Goal: Use online tool/utility: Utilize a website feature to perform a specific function

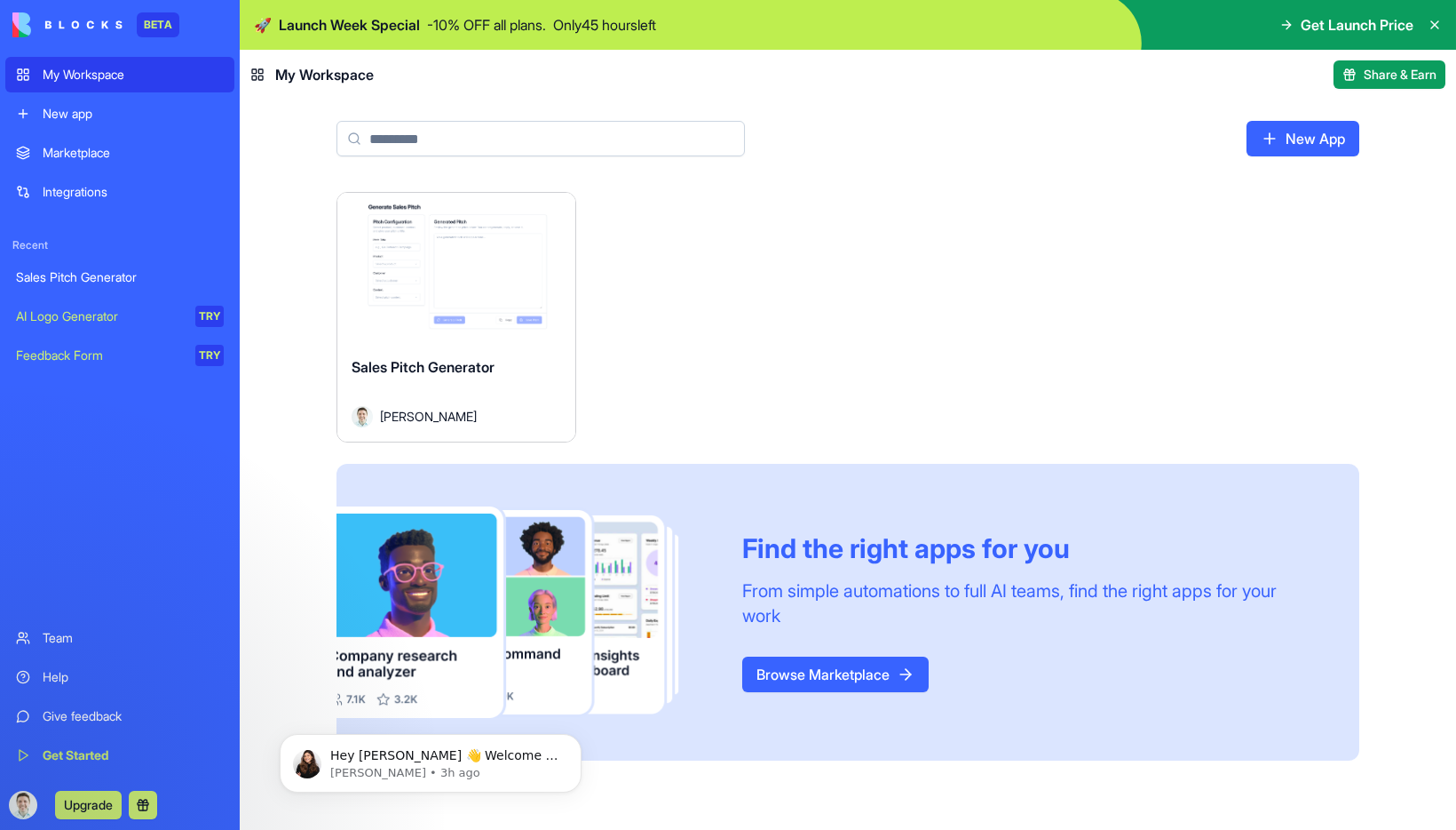
click at [81, 18] on img at bounding box center [67, 25] width 110 height 25
click at [1432, 29] on icon at bounding box center [1435, 25] width 14 height 14
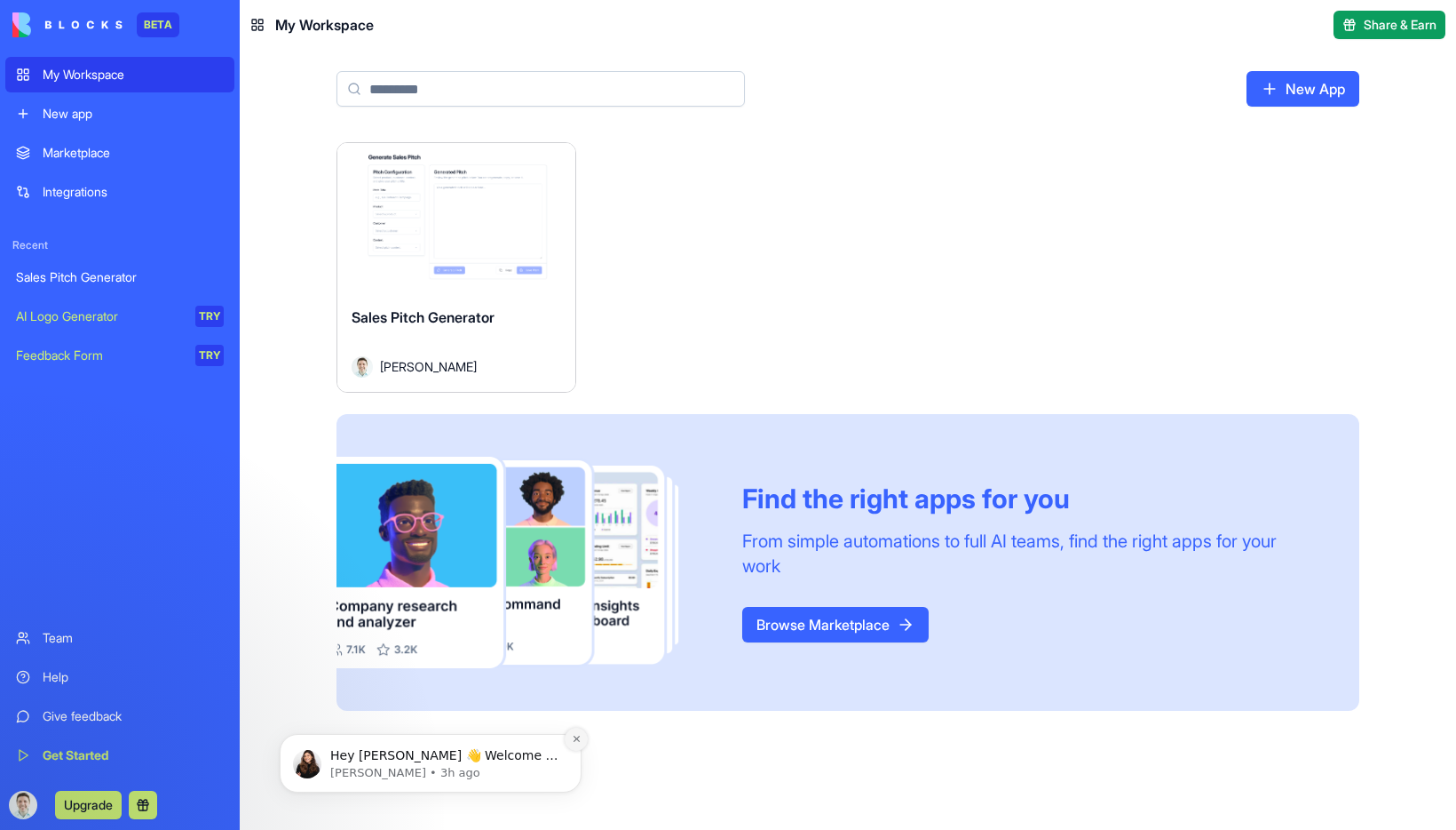
click at [578, 740] on icon "Dismiss notification" at bounding box center [575, 739] width 6 height 6
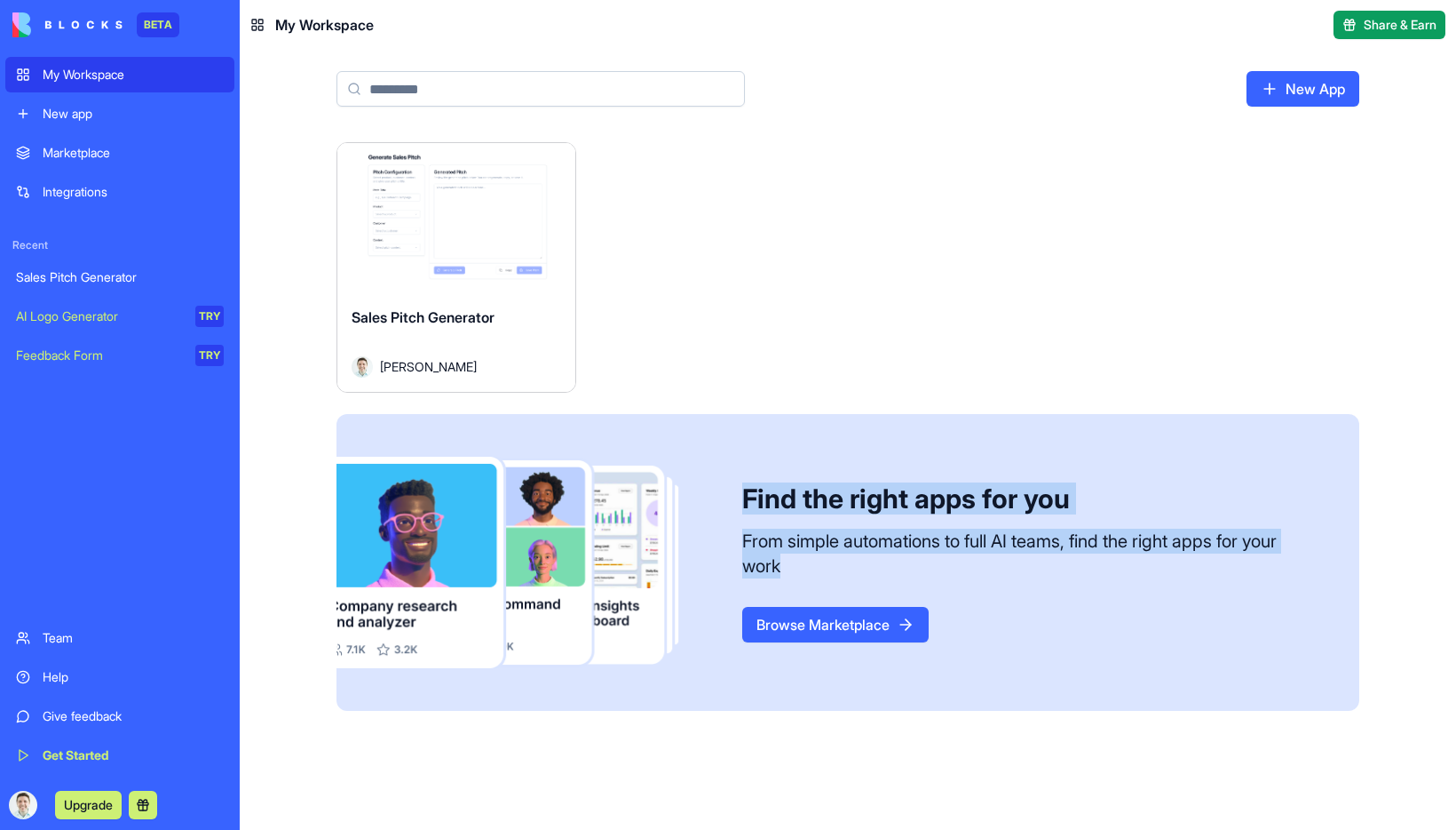
drag, startPoint x: 790, startPoint y: 569, endPoint x: 727, endPoint y: 492, distance: 99.5
click at [727, 492] on div "Find the right apps for you From simple automations to full AI teams, find the …" at bounding box center [848, 562] width 1023 height 297
drag, startPoint x: 794, startPoint y: 566, endPoint x: 731, endPoint y: 497, distance: 93.4
click at [731, 497] on div "Find the right apps for you From simple automations to full AI teams, find the …" at bounding box center [848, 562] width 1023 height 297
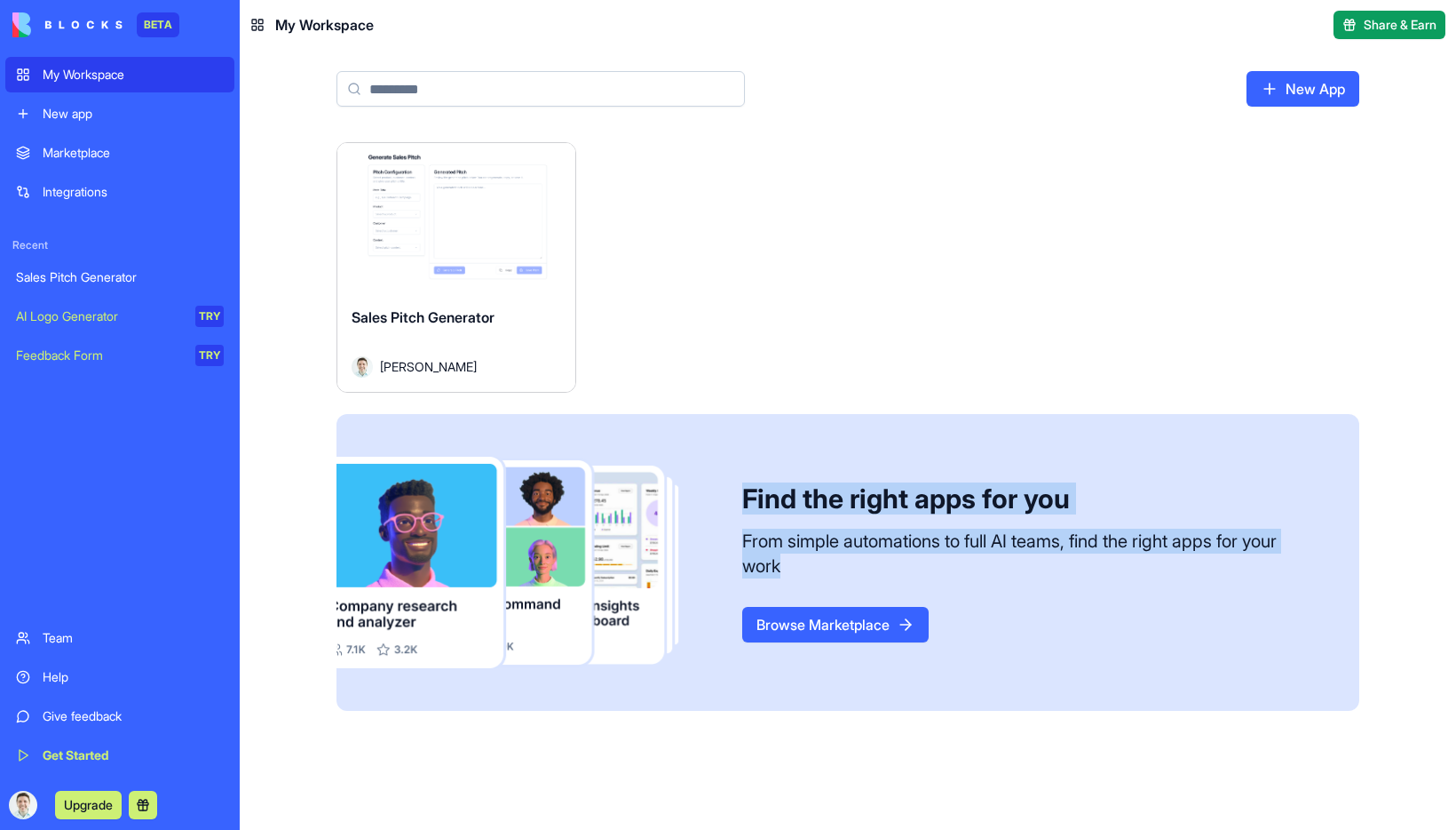
click at [731, 497] on div "Find the right apps for you From simple automations to full AI teams, find the …" at bounding box center [848, 562] width 1023 height 297
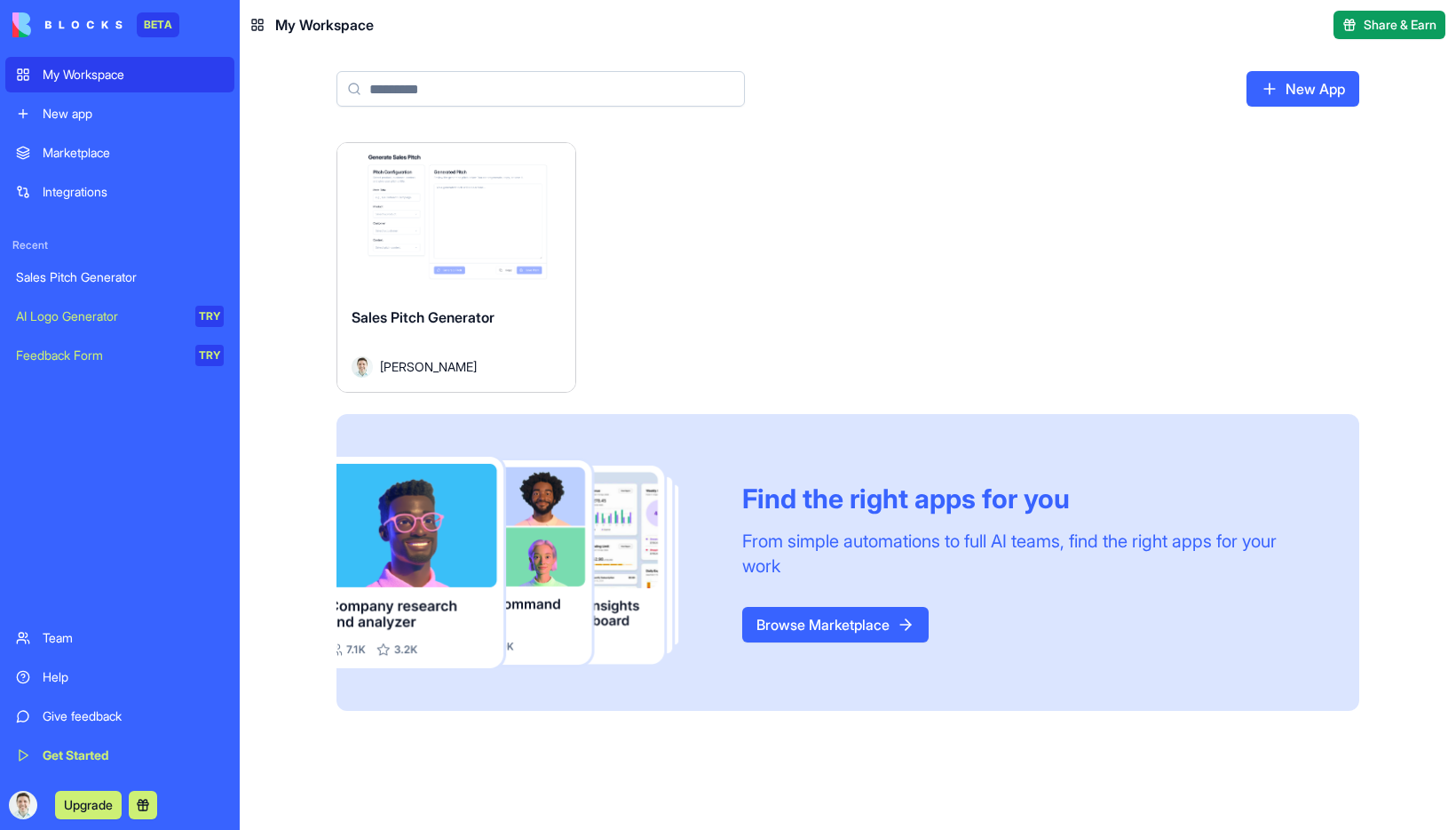
click at [782, 613] on link "Browse Marketplace" at bounding box center [835, 624] width 186 height 36
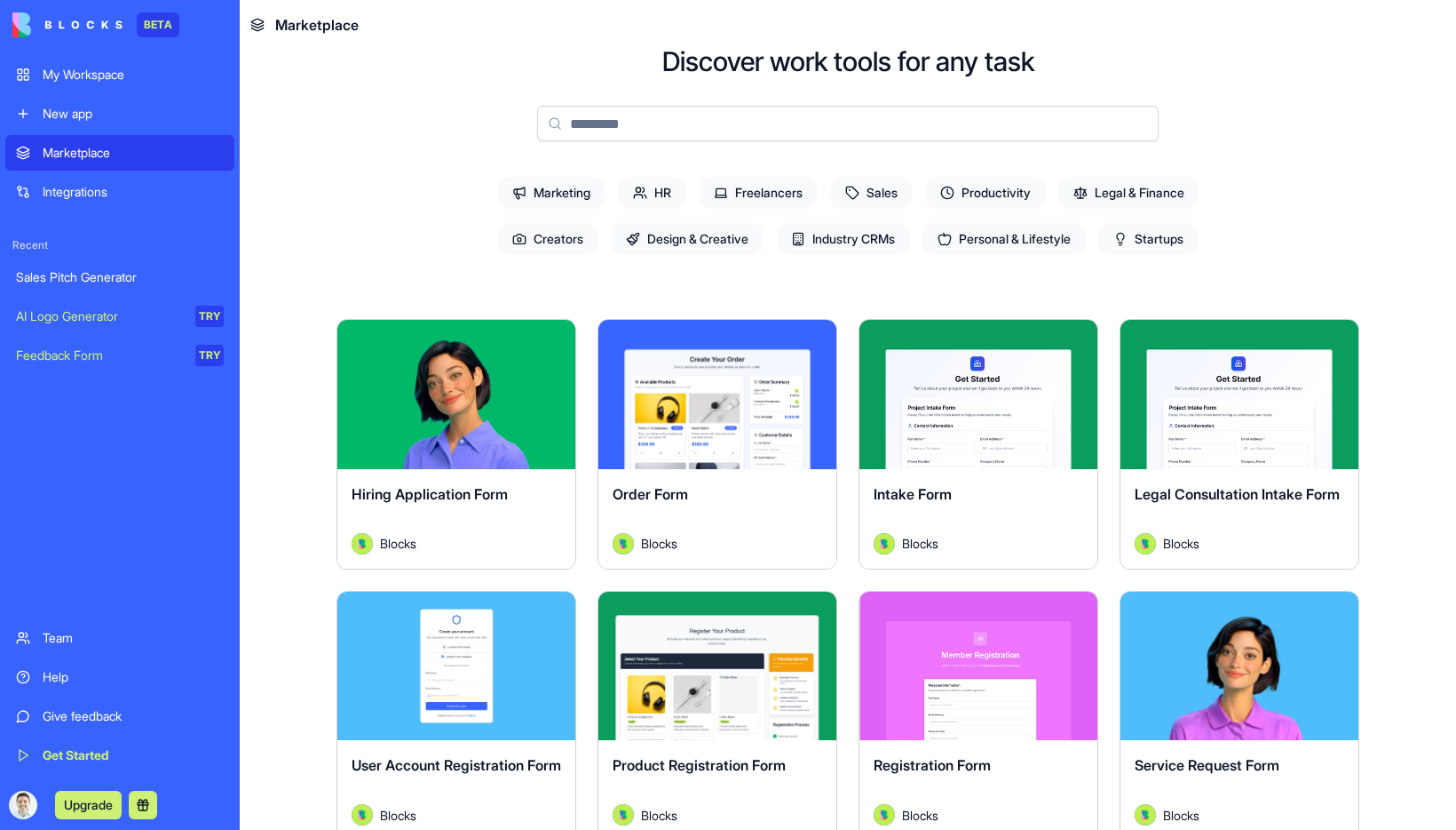
scroll to position [107, 0]
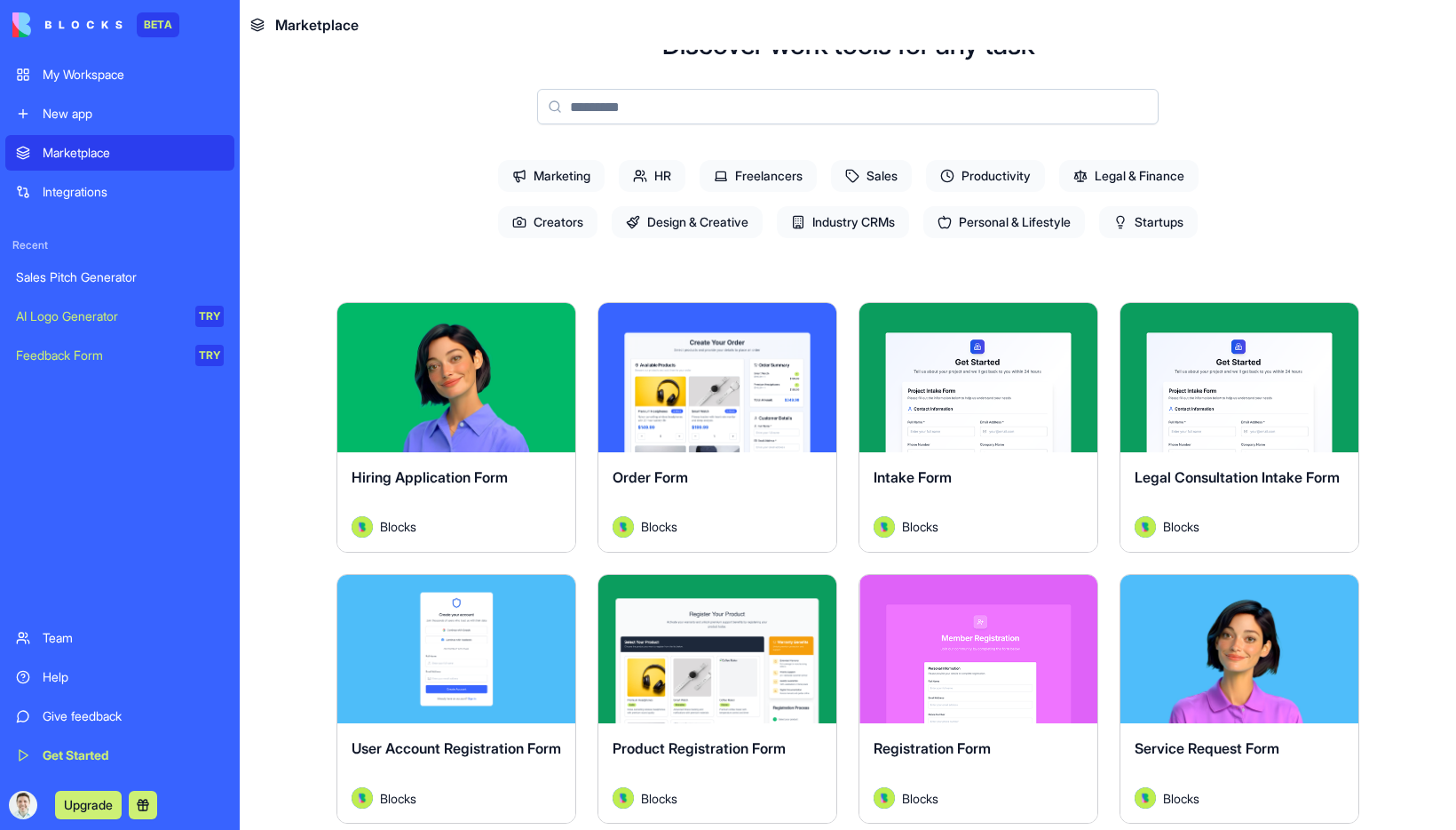
click at [676, 377] on button "Explore" at bounding box center [717, 377] width 133 height 36
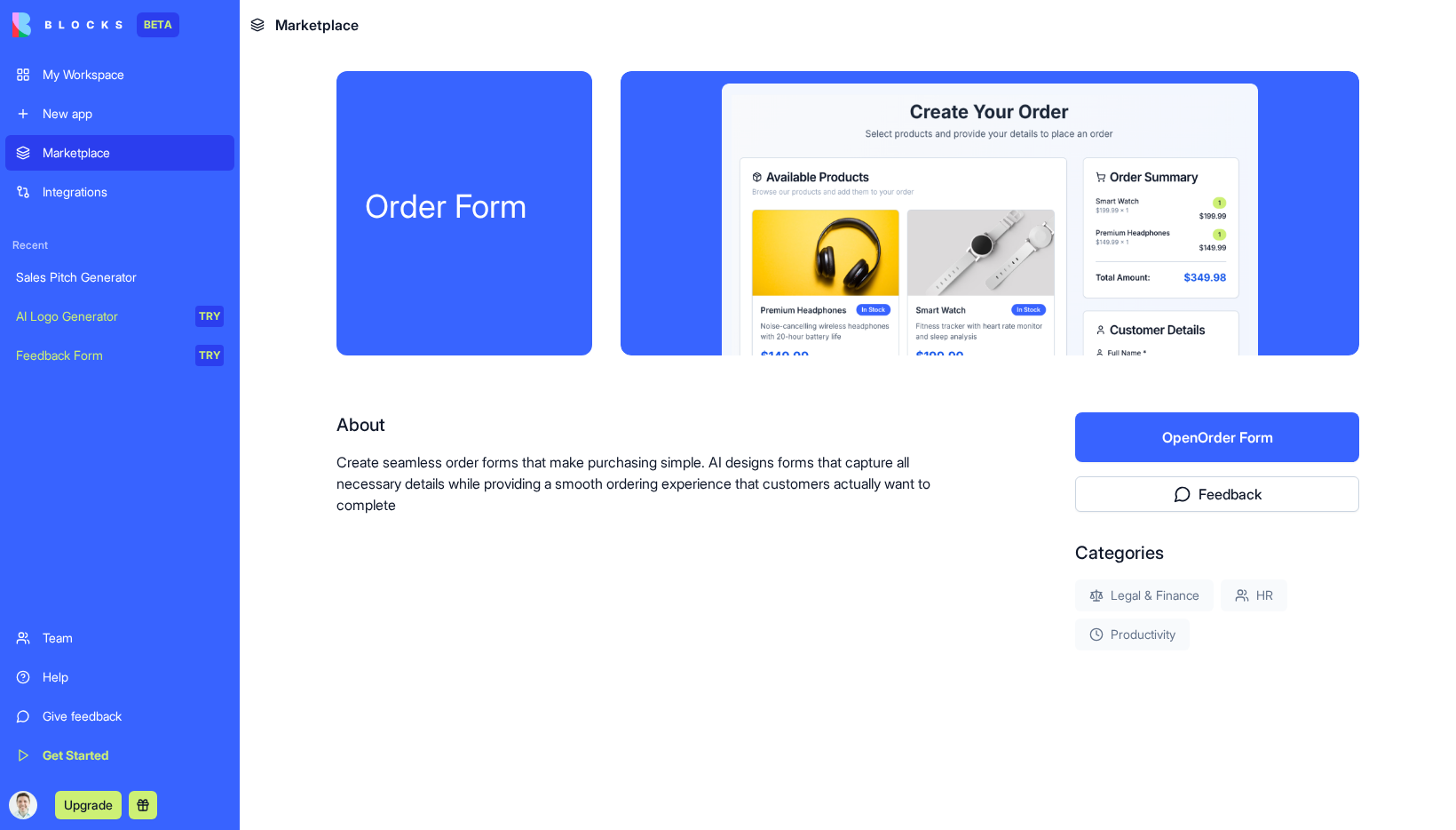
click at [1184, 428] on button "Open Order Form" at bounding box center [1217, 438] width 284 height 50
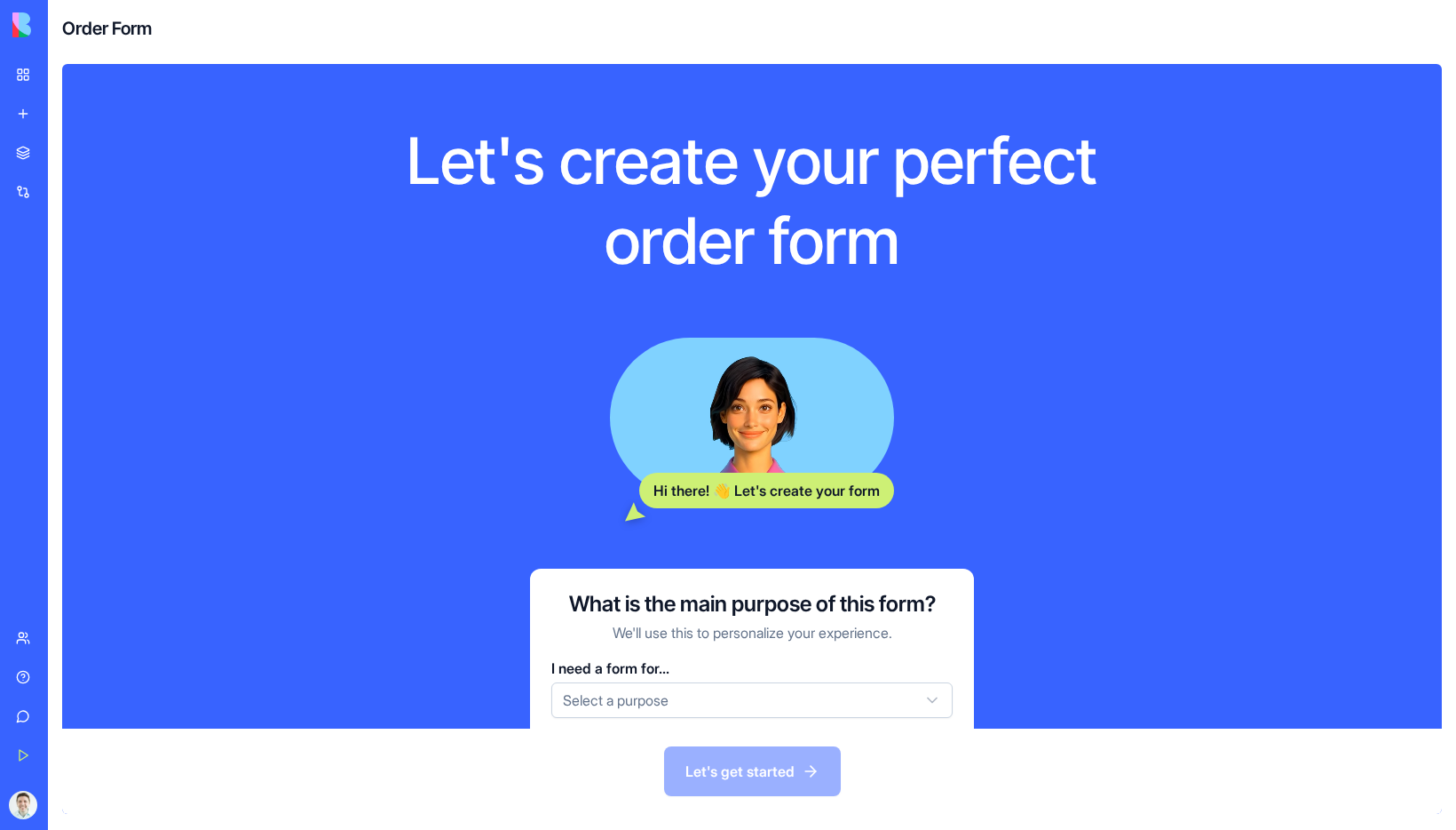
click at [77, 262] on link "Sales Pitch Generator" at bounding box center [41, 276] width 71 height 36
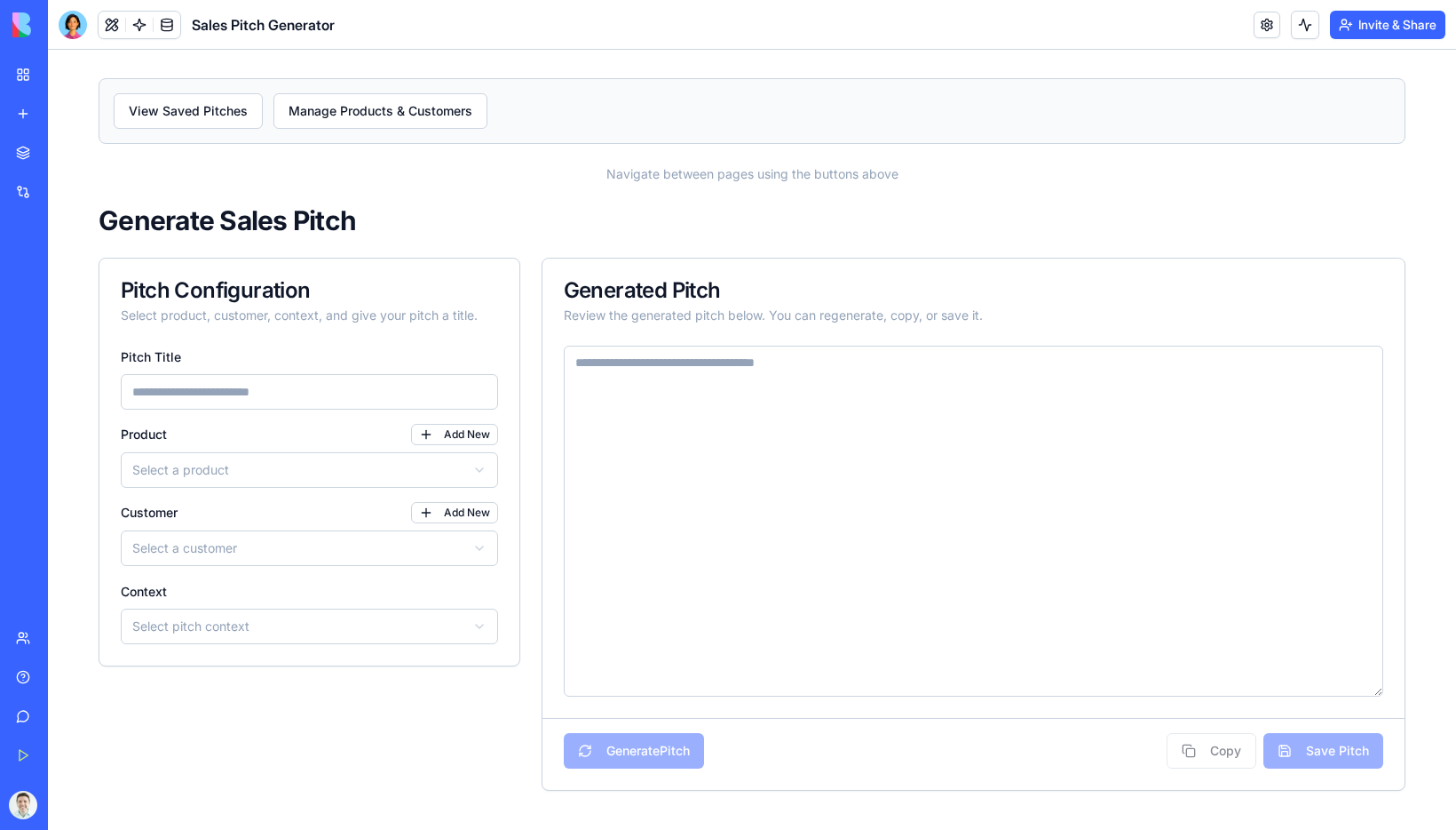
click at [773, 740] on div "Generate Pitch Copy Save Pitch" at bounding box center [974, 753] width 862 height 72
drag, startPoint x: 1380, startPoint y: 693, endPoint x: 1352, endPoint y: 791, distance: 101.9
click at [1352, 791] on textarea at bounding box center [974, 570] width 820 height 449
click at [689, 223] on h1 "Generate Sales Pitch" at bounding box center [752, 220] width 1307 height 32
click at [472, 156] on div "View Saved Pitches Manage Products & Customers Navigate between pages using the…" at bounding box center [752, 484] width 1364 height 867
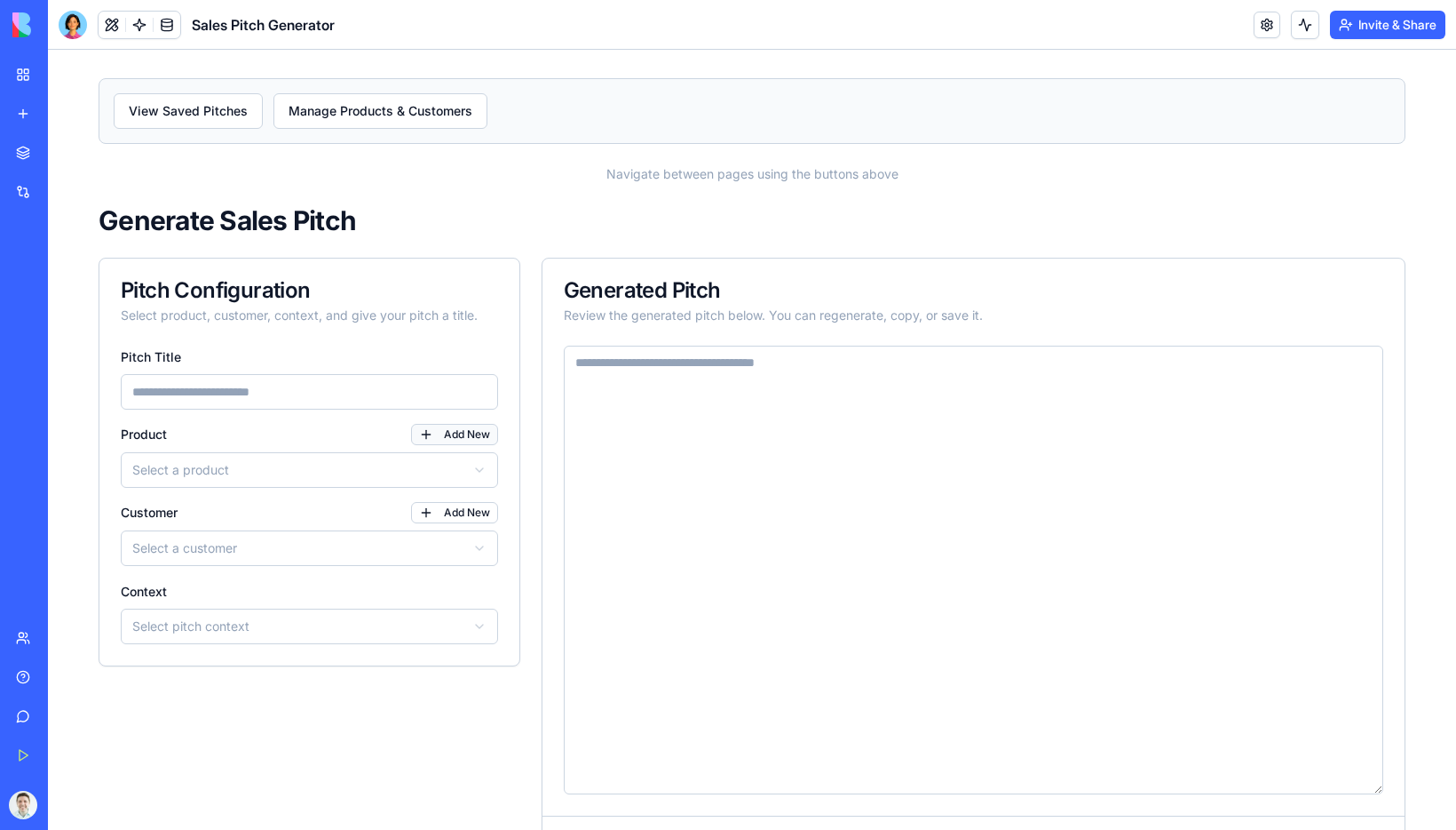
click at [433, 438] on button "Add New" at bounding box center [455, 435] width 87 height 21
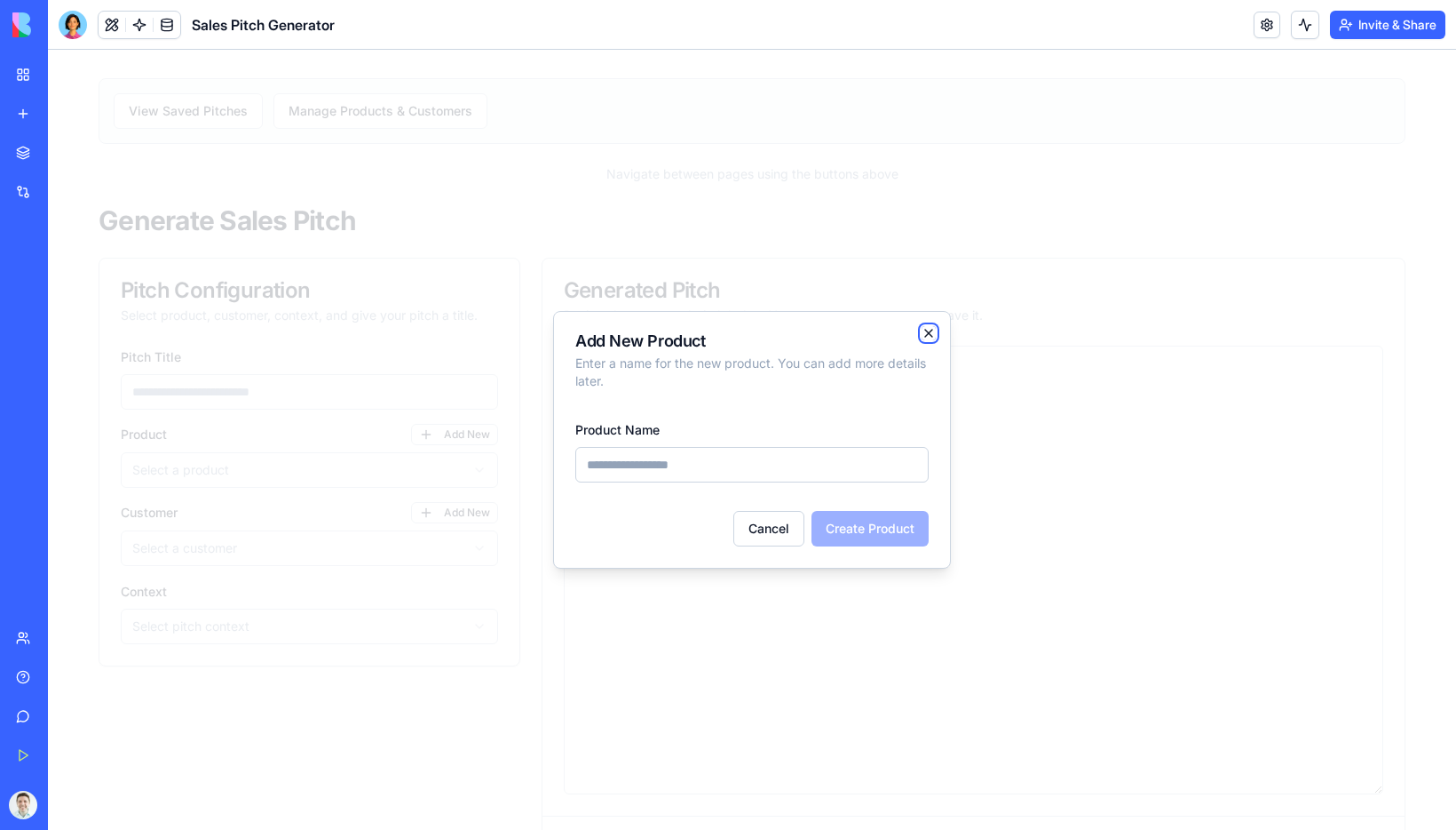
click at [929, 332] on icon "button" at bounding box center [928, 333] width 14 height 14
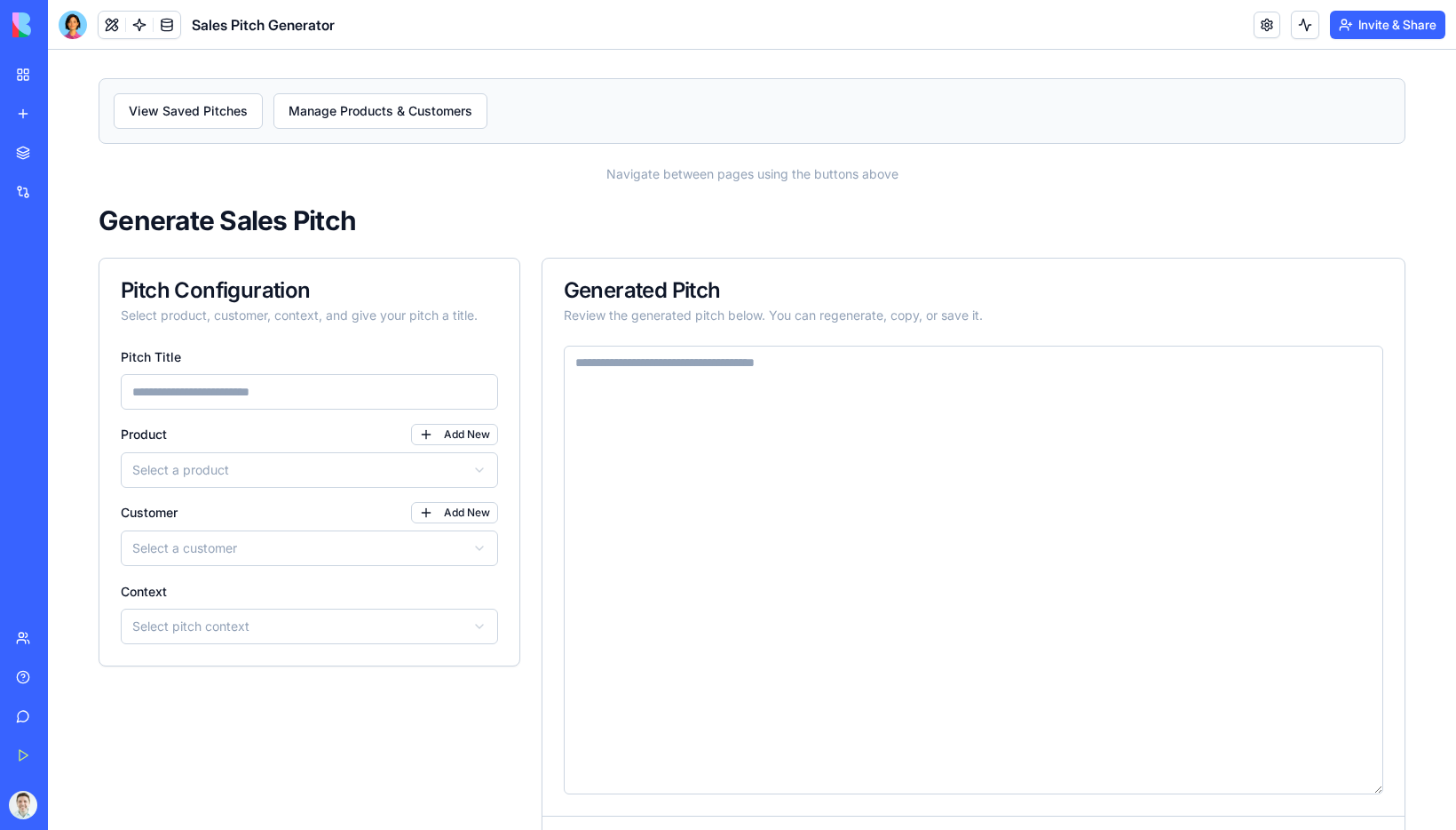
click at [396, 471] on html "View Saved Pitches Manage Products & Customers Navigate between pages using the…" at bounding box center [752, 484] width 1408 height 867
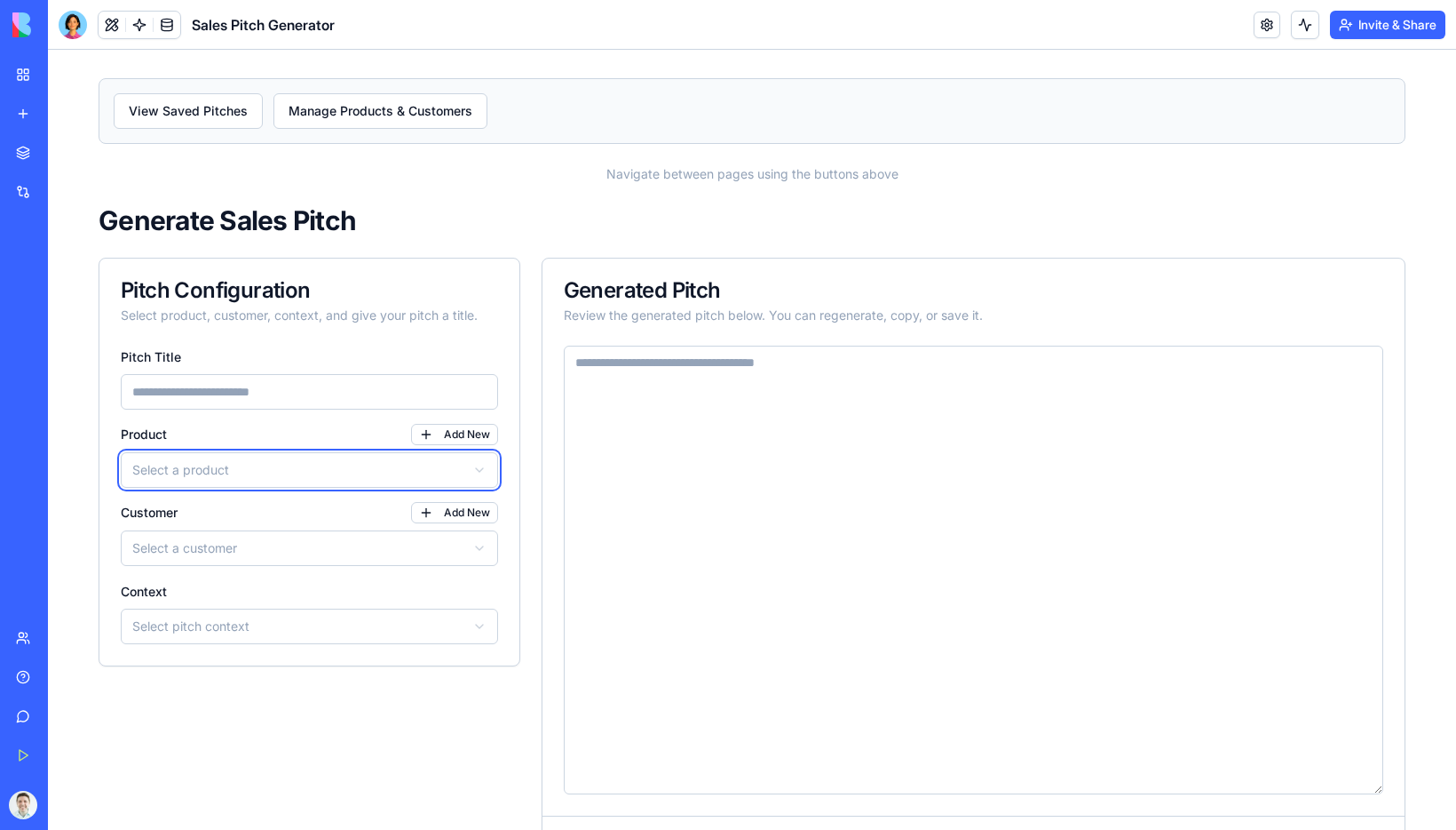
click at [437, 438] on html "View Saved Pitches Manage Products & Customers Navigate between pages using the…" at bounding box center [752, 484] width 1408 height 867
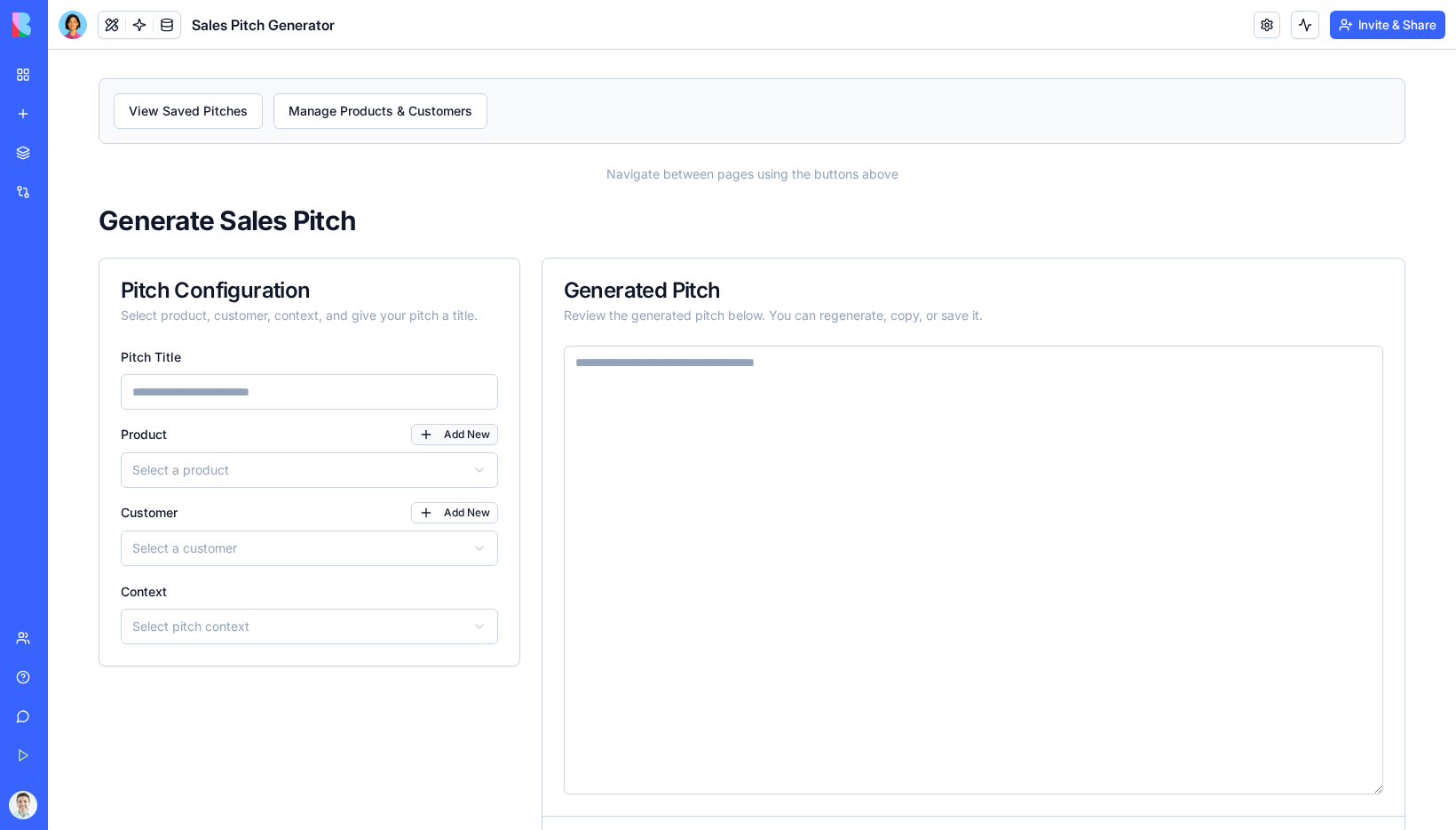
click at [434, 437] on button "Add New" at bounding box center [455, 435] width 87 height 21
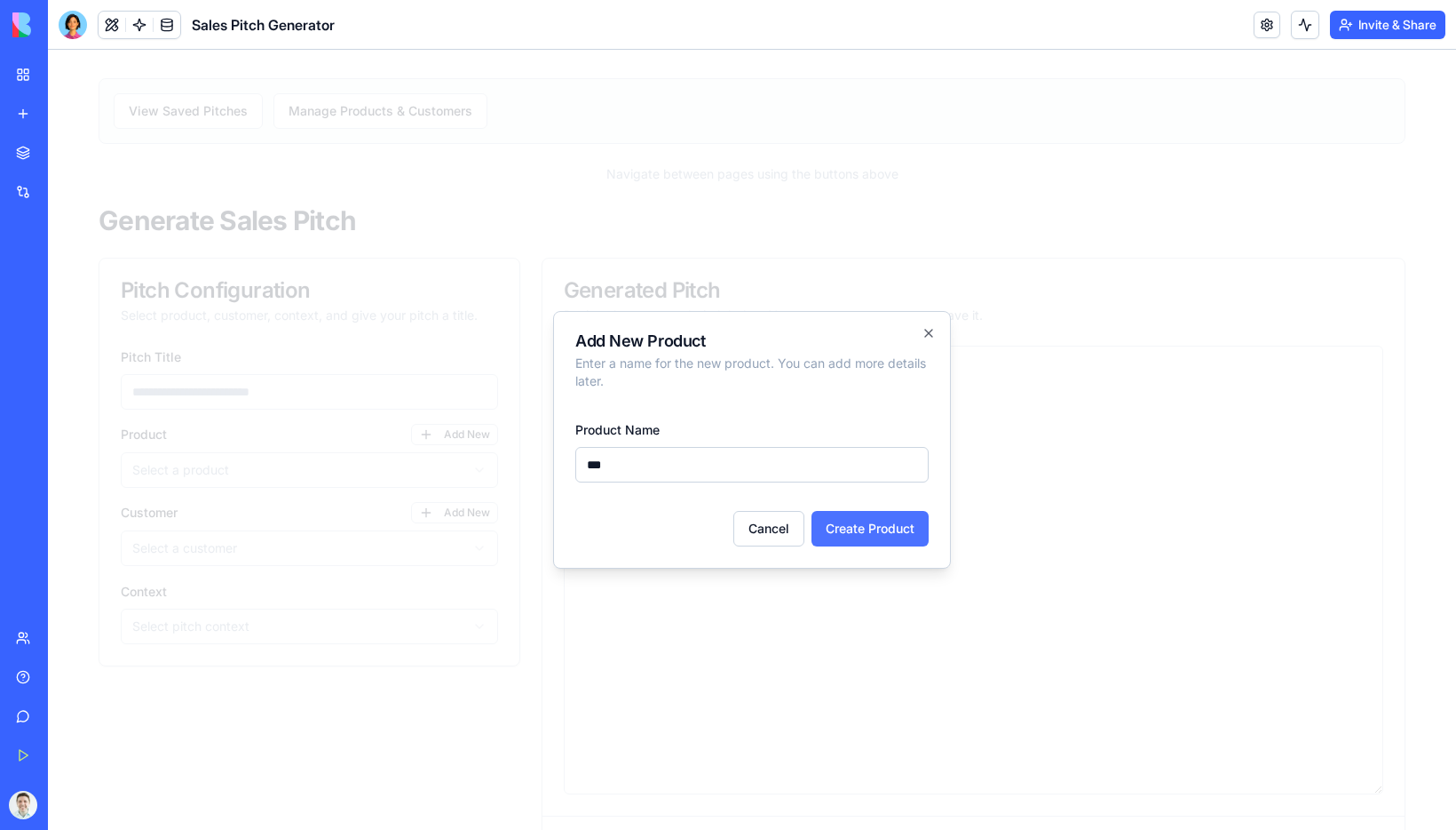
type input "***"
click at [847, 531] on button "Create Product" at bounding box center [870, 528] width 117 height 36
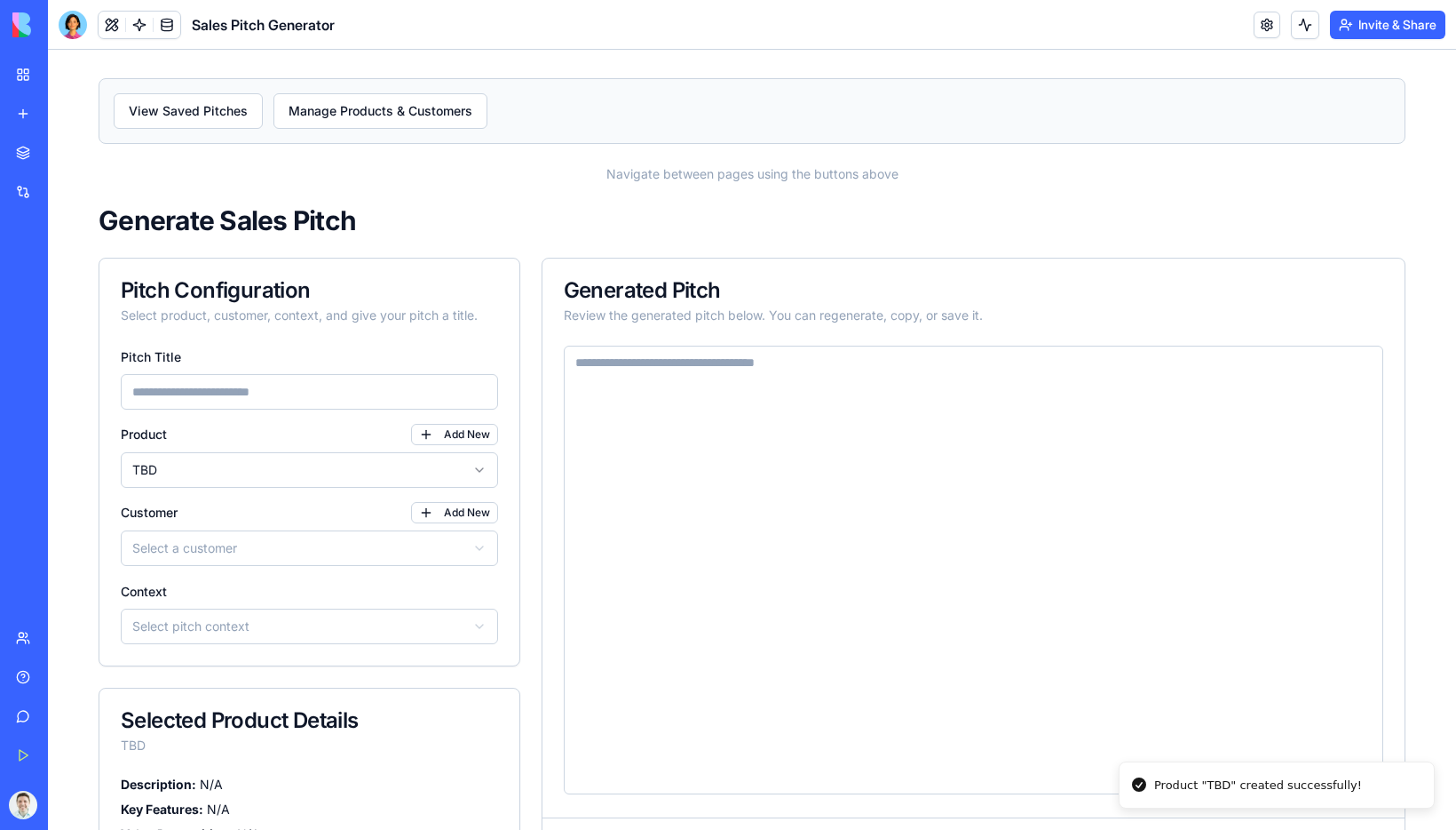
click at [417, 473] on html "View Saved Pitches Manage Products & Customers Navigate between pages using the…" at bounding box center [752, 485] width 1408 height 869
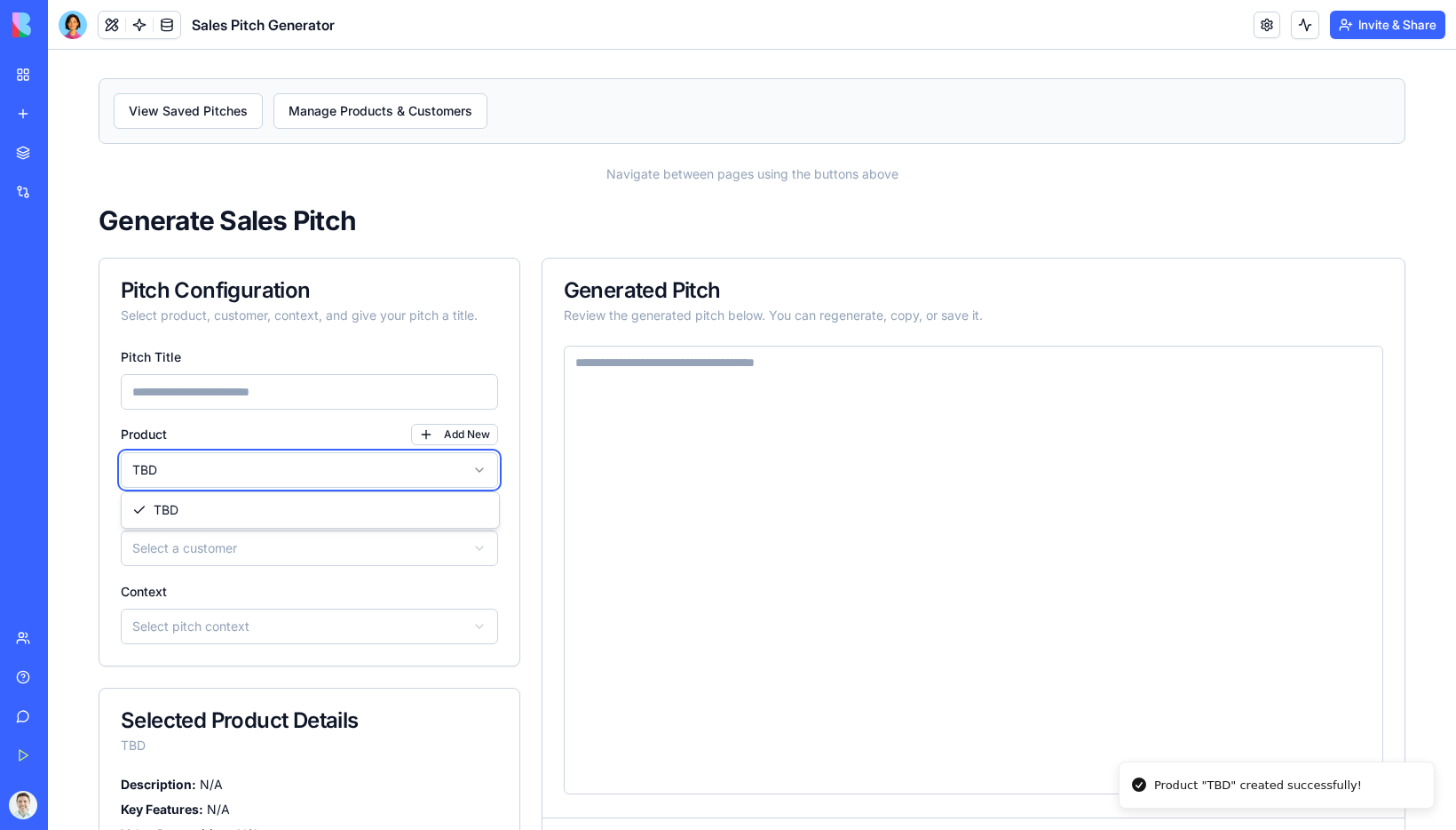
click at [102, 515] on html "View Saved Pitches Manage Products & Customers Navigate between pages using the…" at bounding box center [752, 485] width 1408 height 869
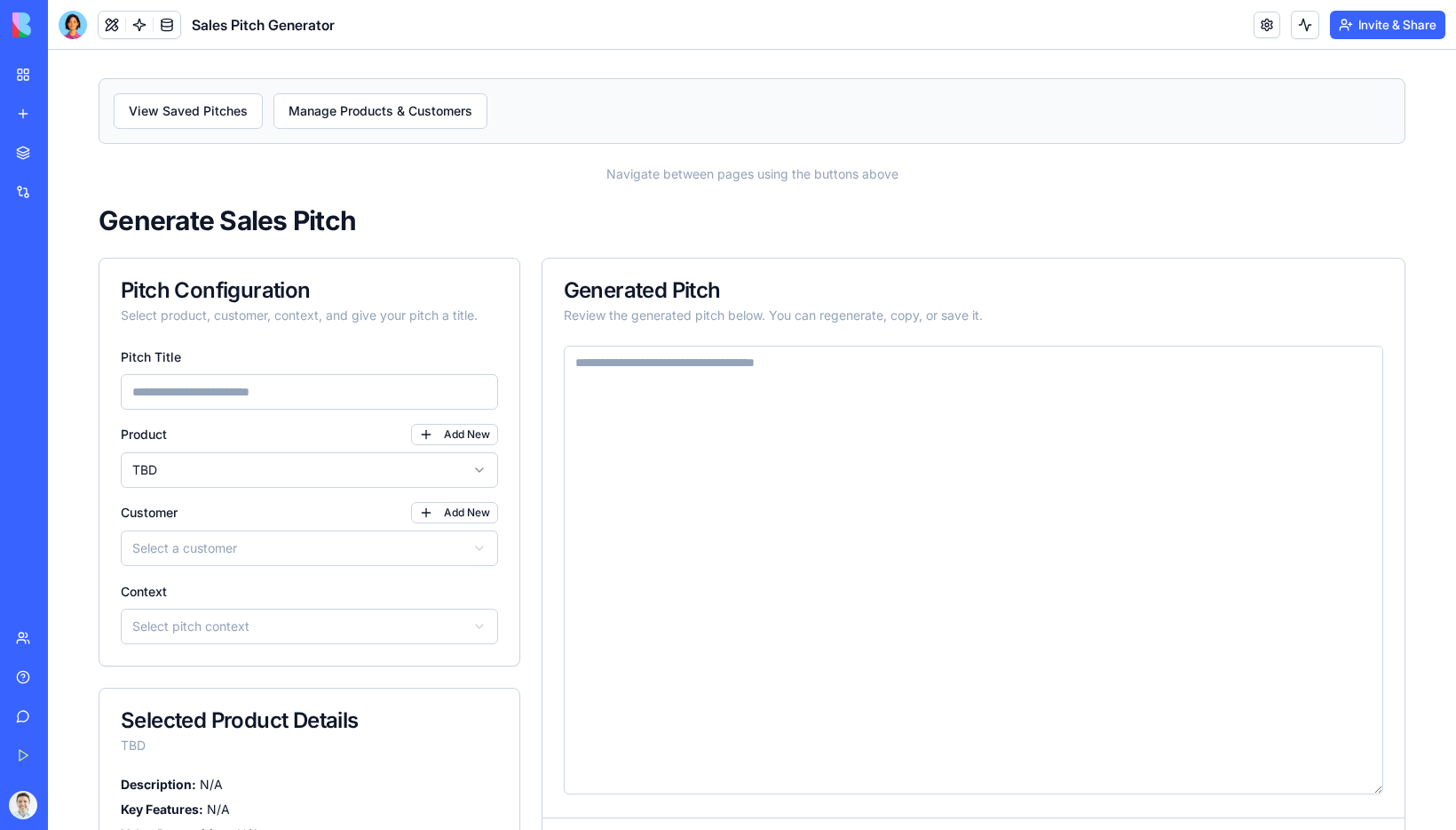
click at [128, 515] on label "Customer" at bounding box center [149, 512] width 57 height 12
click at [128, 531] on button "Select a customer" at bounding box center [309, 548] width 377 height 36
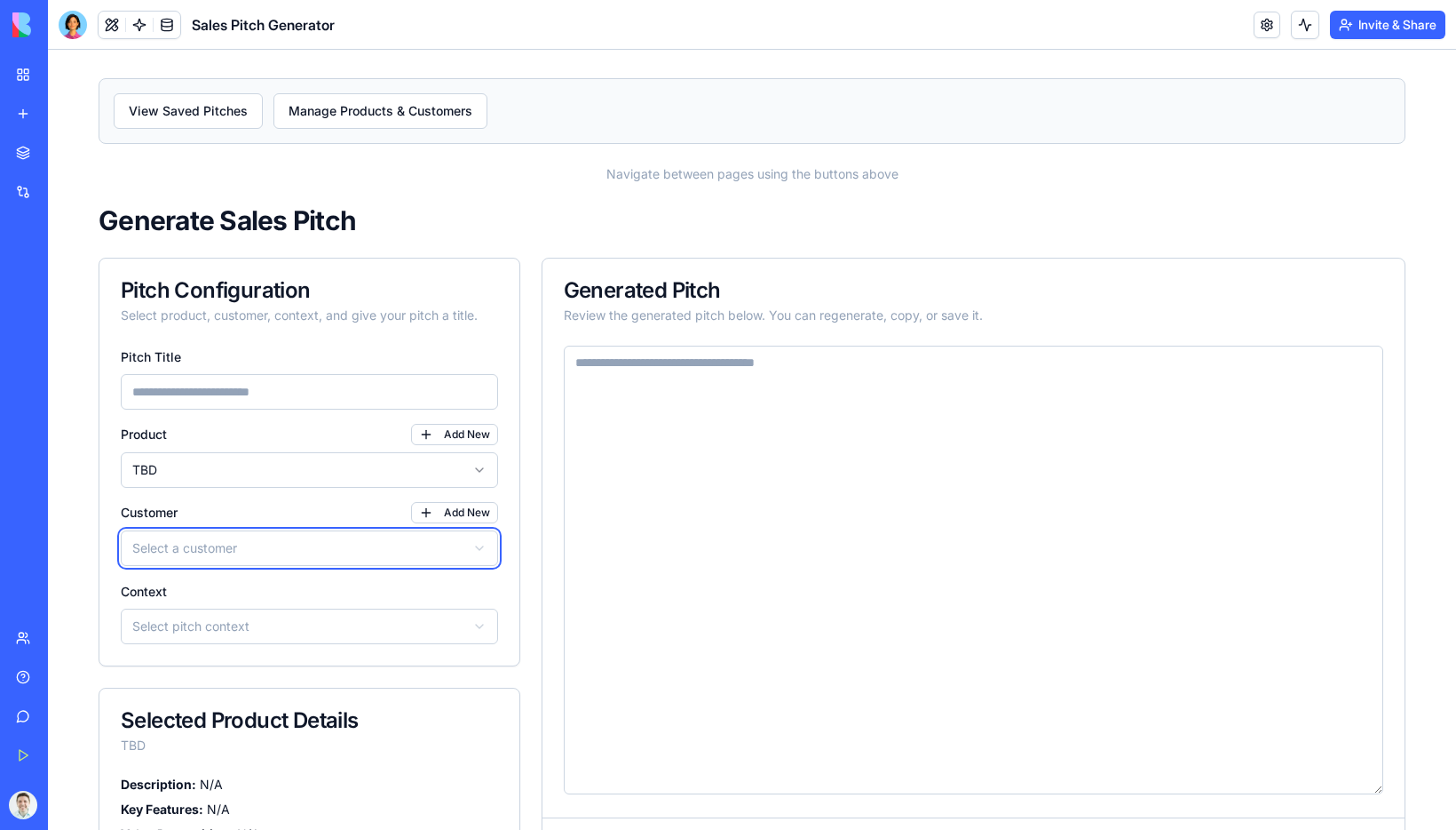
drag, startPoint x: 153, startPoint y: 723, endPoint x: 247, endPoint y: 818, distance: 133.6
click at [247, 818] on html "View Saved Pitches Manage Products & Customers Navigate between pages using the…" at bounding box center [752, 485] width 1408 height 869
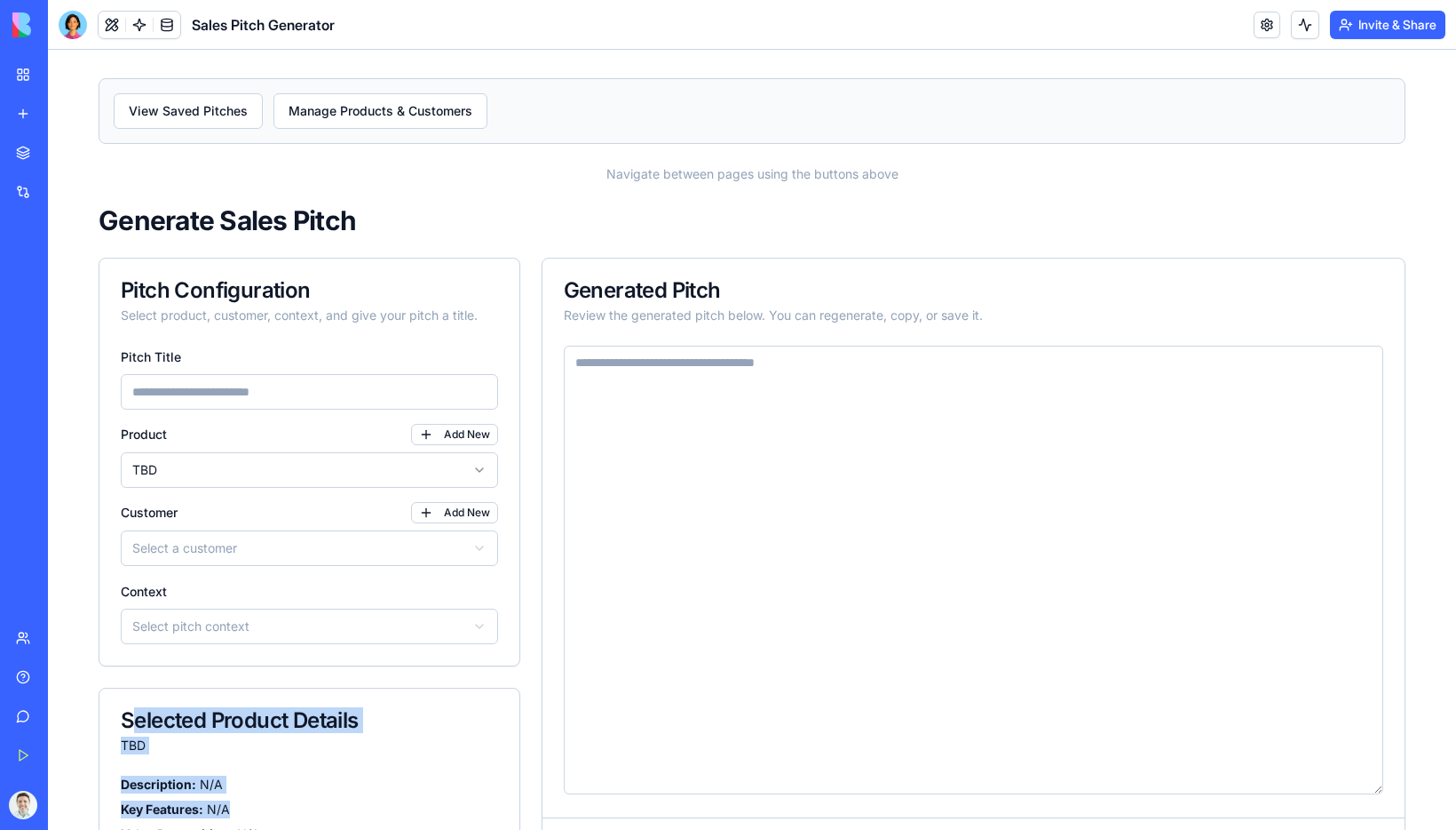
drag, startPoint x: 246, startPoint y: 817, endPoint x: 138, endPoint y: 715, distance: 148.6
click at [138, 715] on div "Selected Product Details TBD Description: N/A Key Features: N/A Value Propositi…" at bounding box center [310, 789] width 422 height 202
